Goal: Task Accomplishment & Management: Use online tool/utility

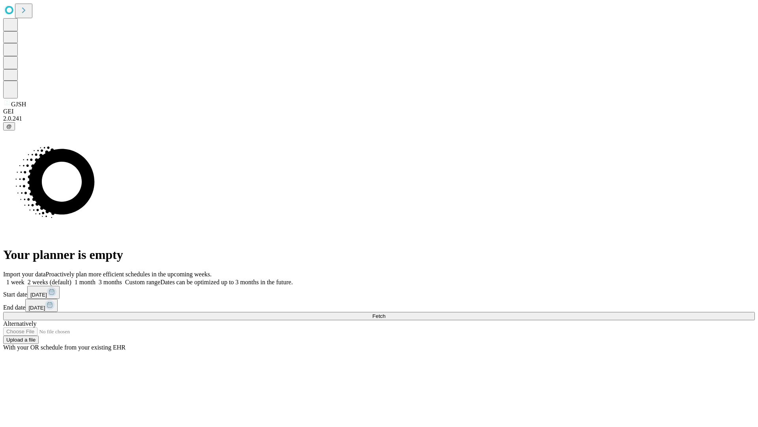
click at [385, 313] on span "Fetch" at bounding box center [378, 316] width 13 height 6
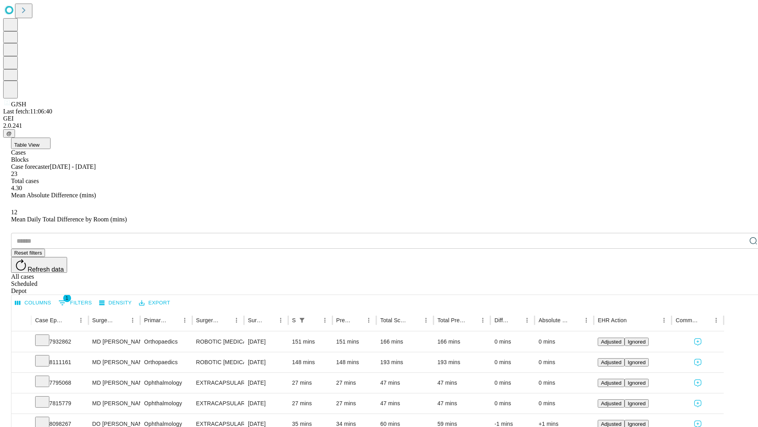
scroll to position [26, 0]
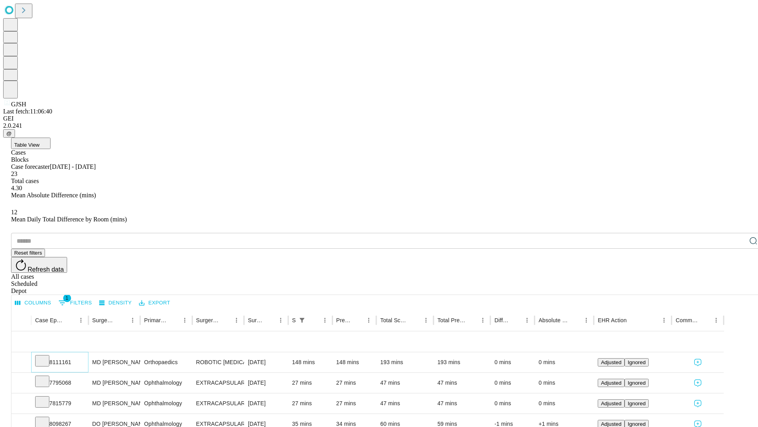
click at [46, 356] on icon at bounding box center [42, 360] width 8 height 8
